Goal: Communication & Community: Answer question/provide support

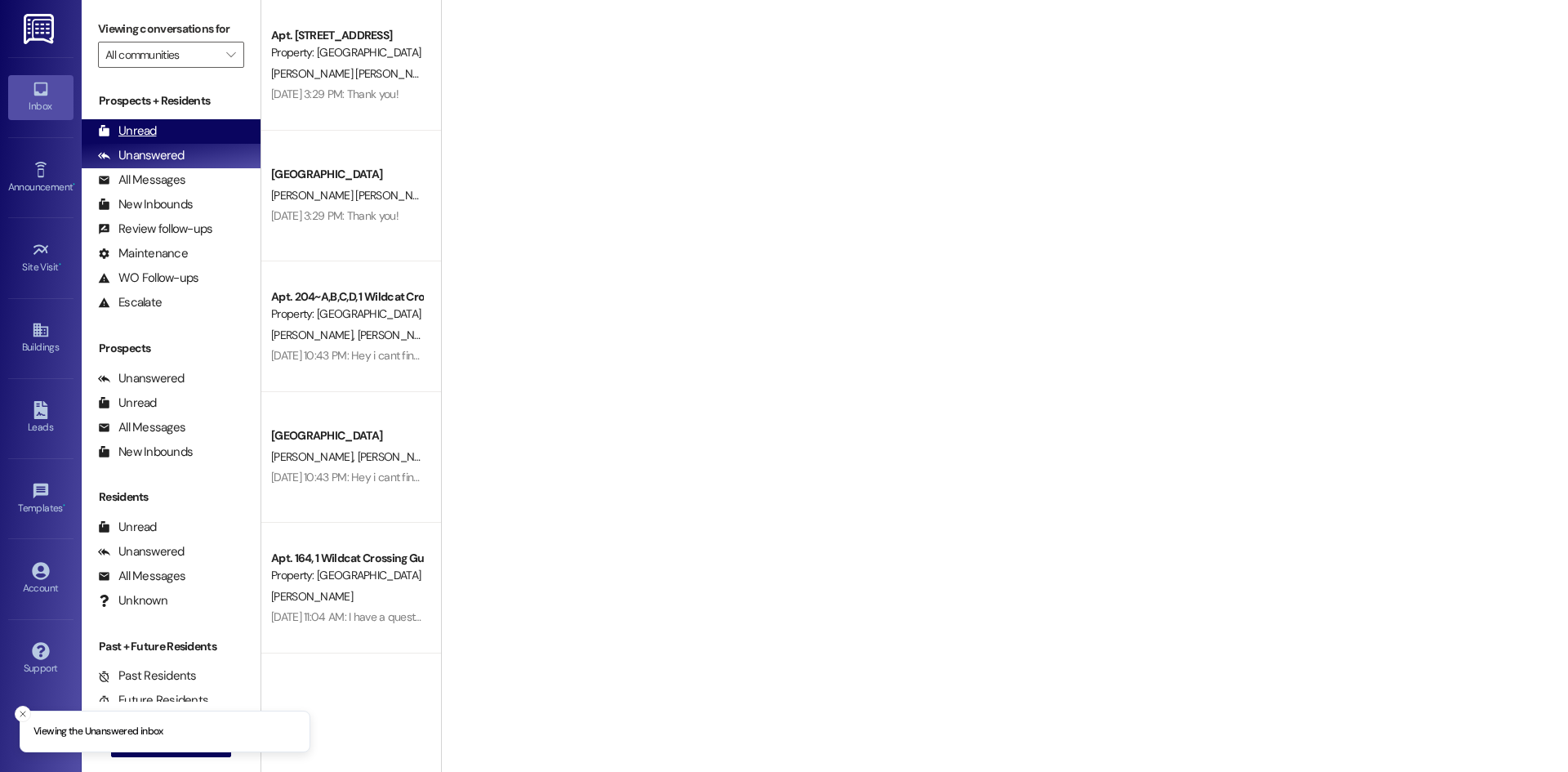
click at [158, 127] on div "Unread (0)" at bounding box center [171, 131] width 178 height 24
